Goal: Find specific page/section: Find specific page/section

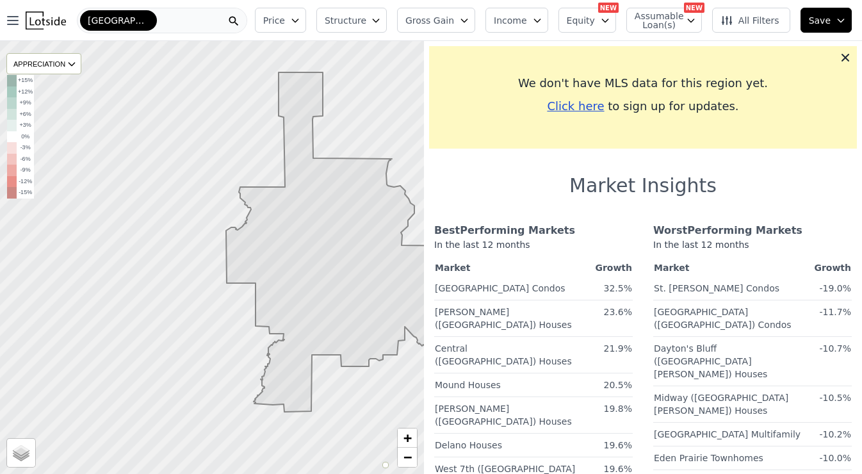
drag, startPoint x: 259, startPoint y: 225, endPoint x: 339, endPoint y: 224, distance: 80.1
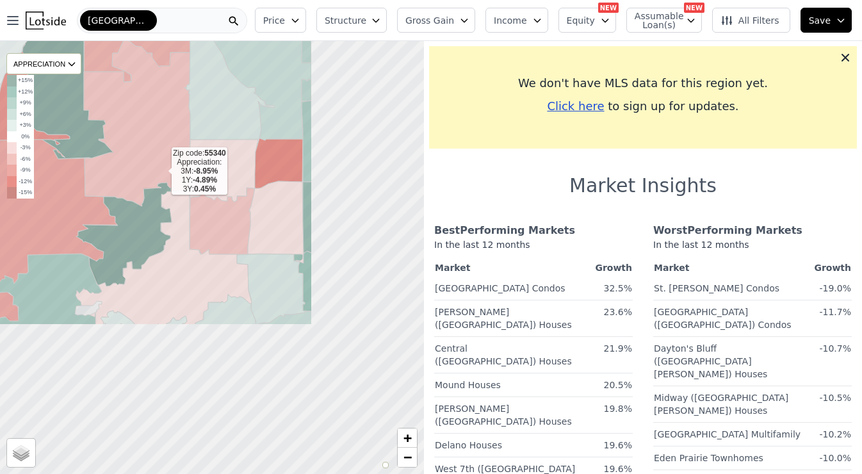
drag, startPoint x: 318, startPoint y: 370, endPoint x: 156, endPoint y: 169, distance: 257.9
click at [157, 169] on icon at bounding box center [137, 122] width 106 height 168
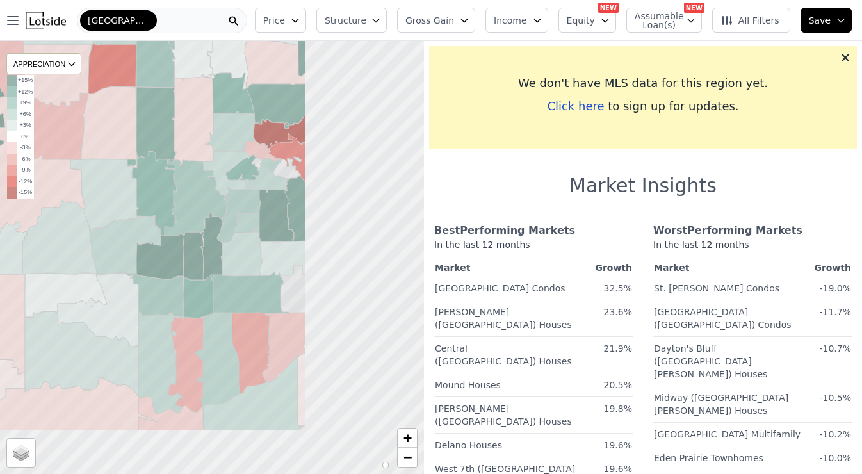
drag, startPoint x: 316, startPoint y: 338, endPoint x: 140, endPoint y: 241, distance: 200.9
click at [140, 241] on icon at bounding box center [160, 256] width 49 height 46
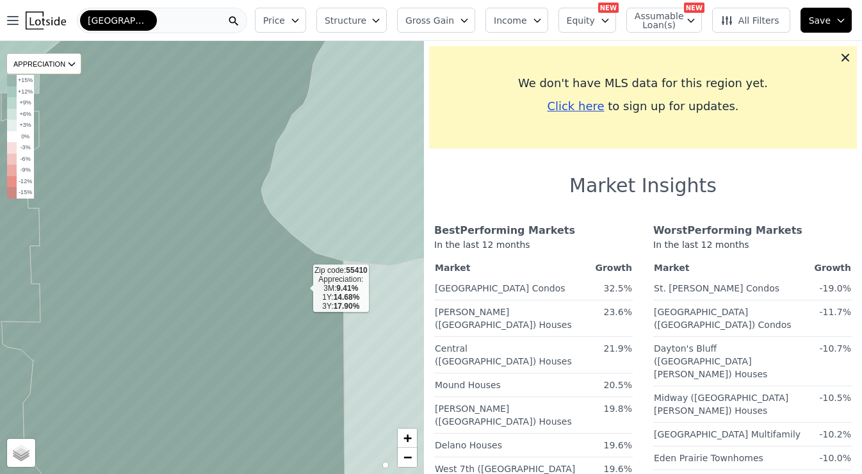
click at [303, 289] on icon at bounding box center [172, 257] width 343 height 521
click at [50, 70] on div "APPRECIATION" at bounding box center [43, 63] width 75 height 21
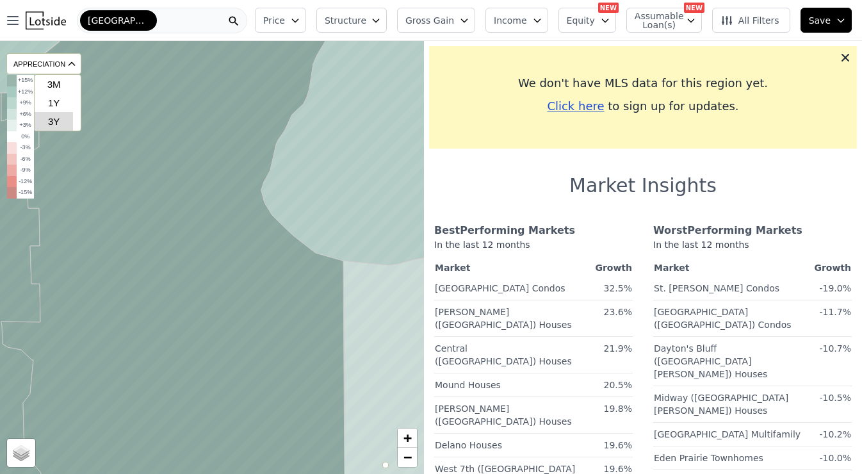
click at [61, 127] on div "3Y" at bounding box center [54, 121] width 38 height 19
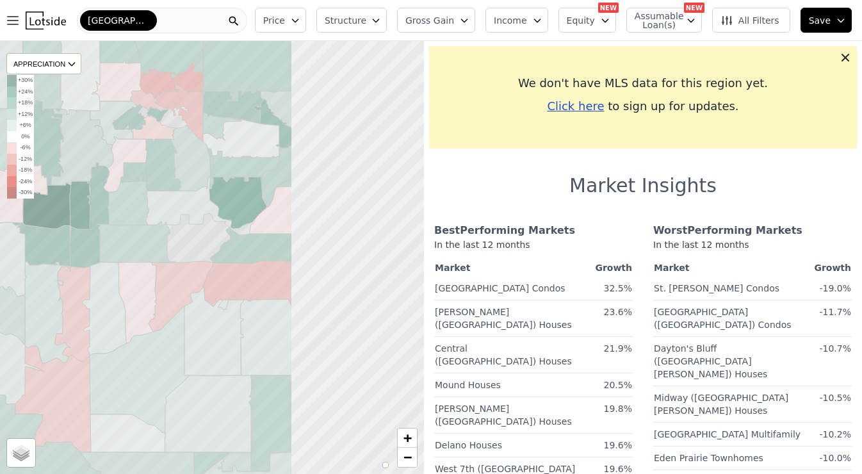
drag, startPoint x: 323, startPoint y: 325, endPoint x: 148, endPoint y: 318, distance: 175.0
click at [148, 318] on icon at bounding box center [137, 302] width 38 height 81
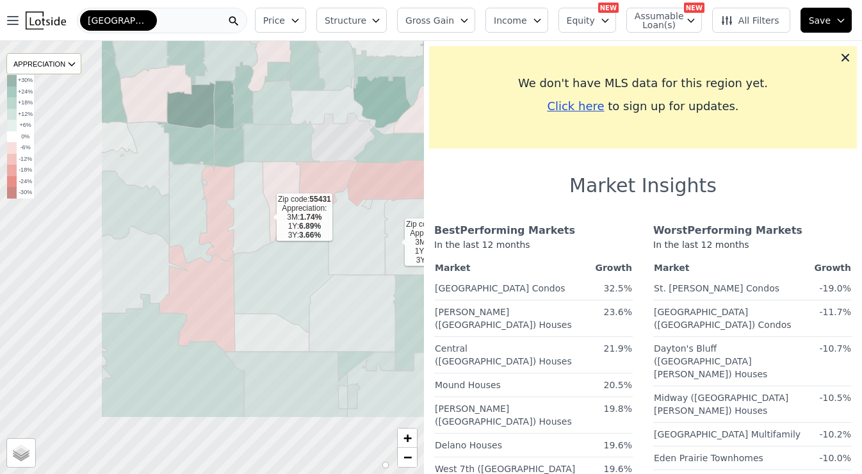
drag, startPoint x: 249, startPoint y: 343, endPoint x: 395, endPoint y: 243, distance: 177.3
click at [395, 243] on icon at bounding box center [402, 237] width 81 height 77
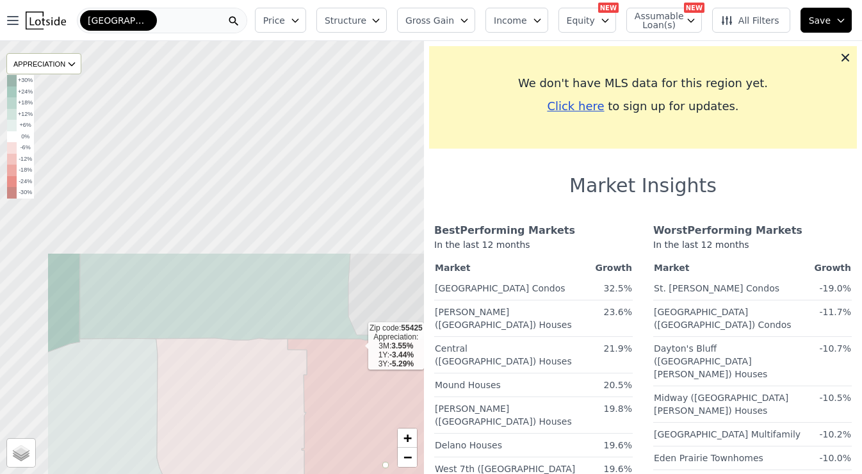
drag, startPoint x: 268, startPoint y: 90, endPoint x: 358, endPoint y: 347, distance: 271.6
click at [358, 347] on icon at bounding box center [403, 475] width 259 height 282
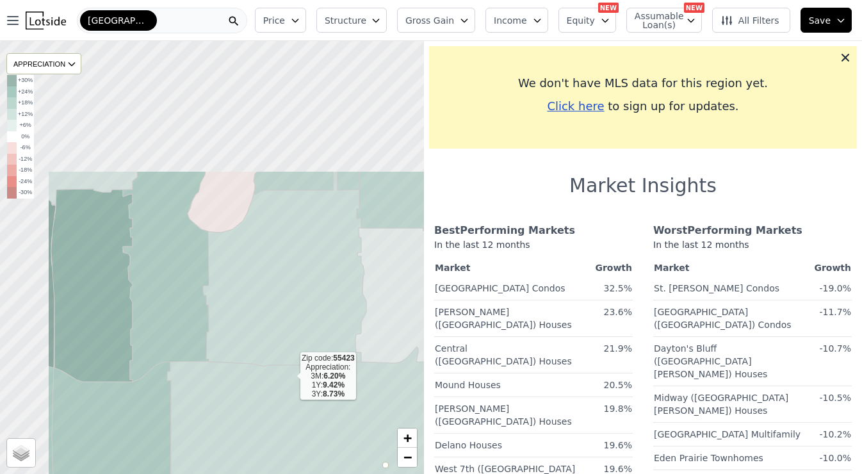
drag, startPoint x: 197, startPoint y: 202, endPoint x: 298, endPoint y: 379, distance: 202.8
click at [298, 379] on icon at bounding box center [320, 431] width 307 height 168
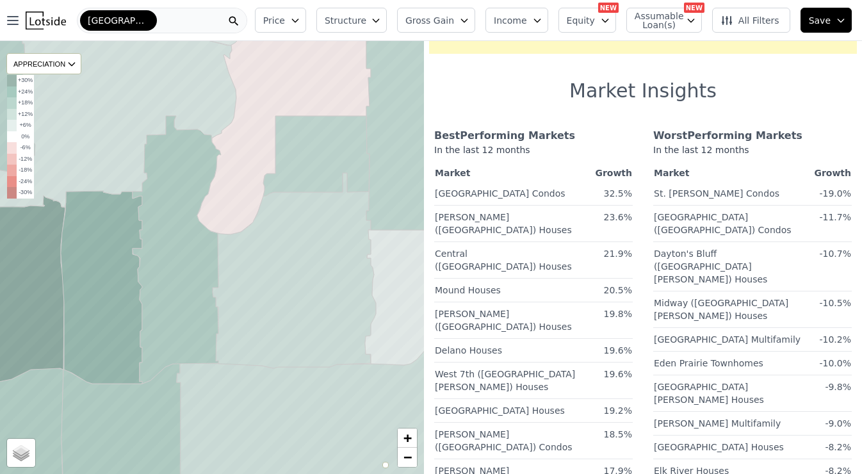
scroll to position [95, 0]
